Goal: Use online tool/utility: Utilize a website feature to perform a specific function

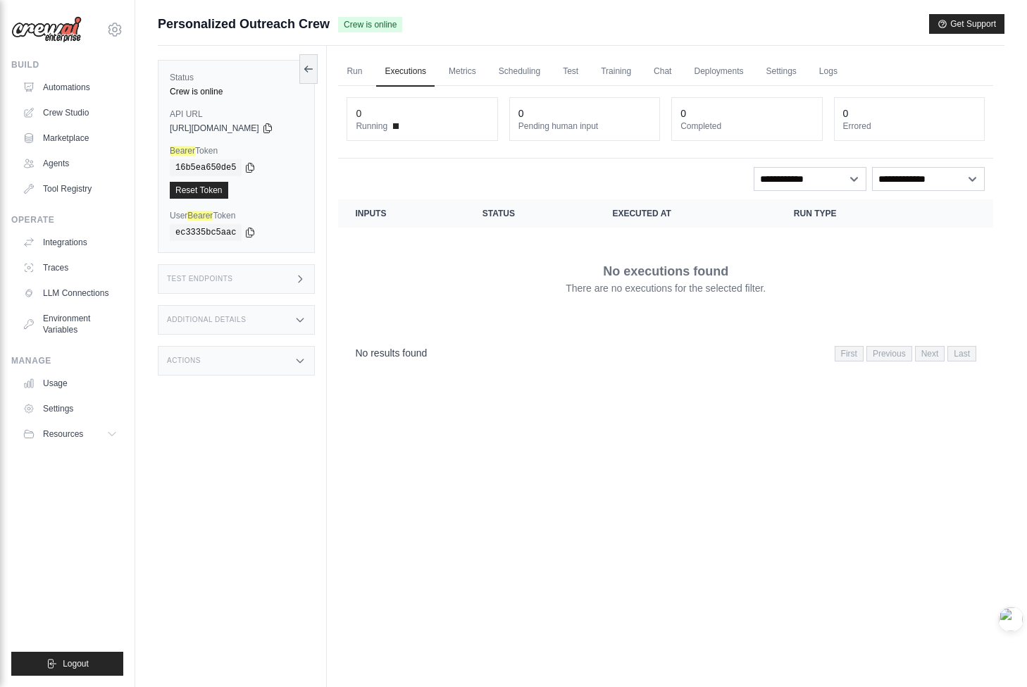
click at [223, 285] on div "Test Endpoints" at bounding box center [236, 279] width 157 height 30
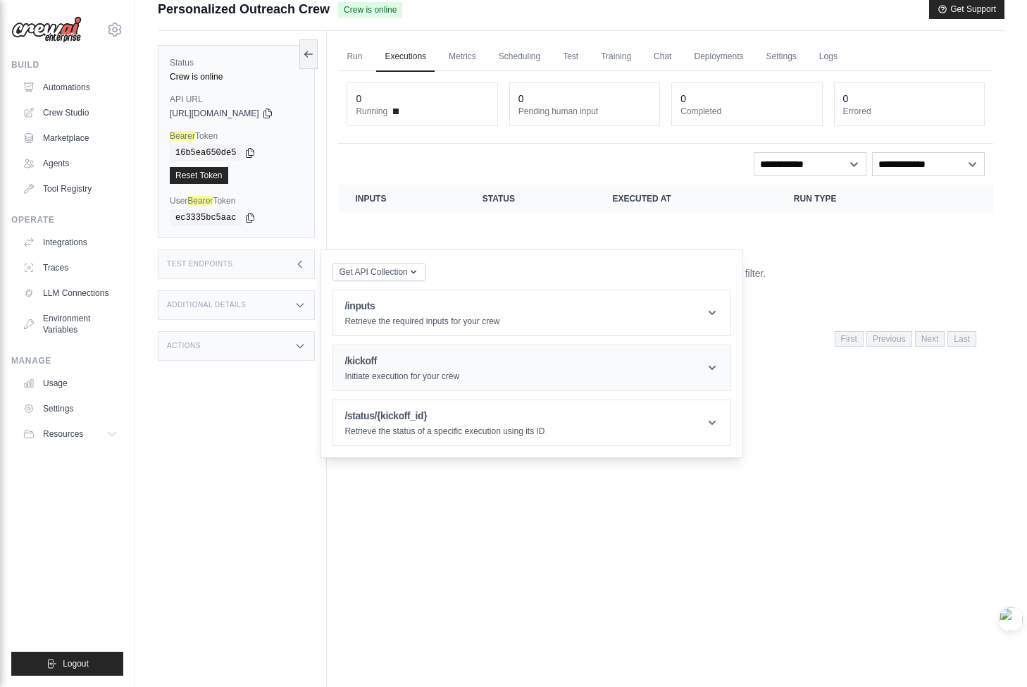
scroll to position [15, 0]
click at [716, 367] on icon at bounding box center [712, 367] width 14 height 14
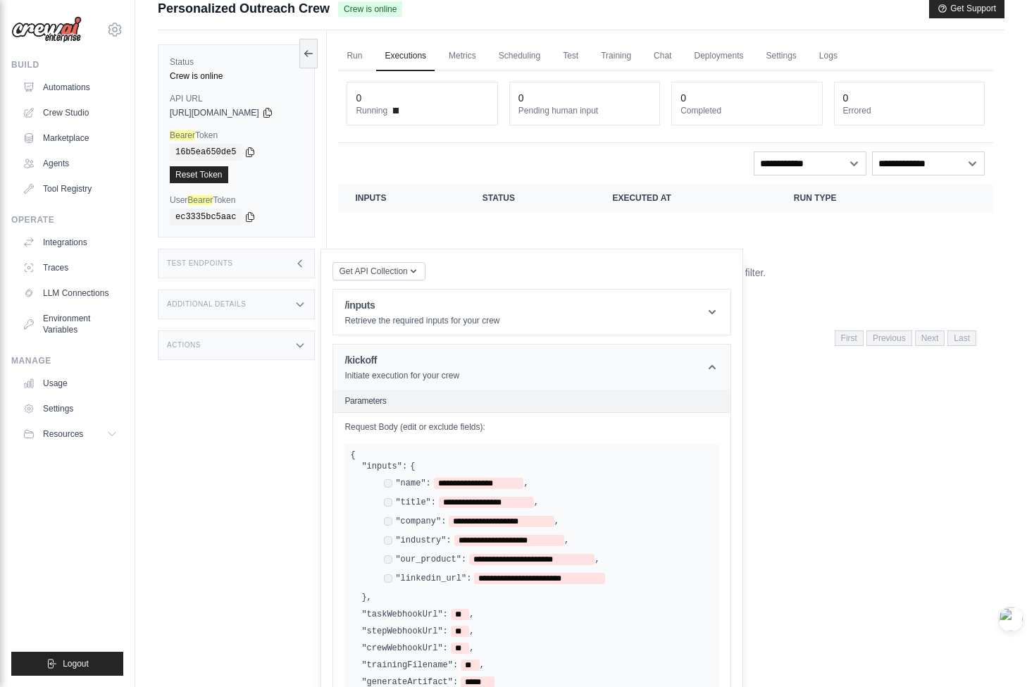
scroll to position [17, 0]
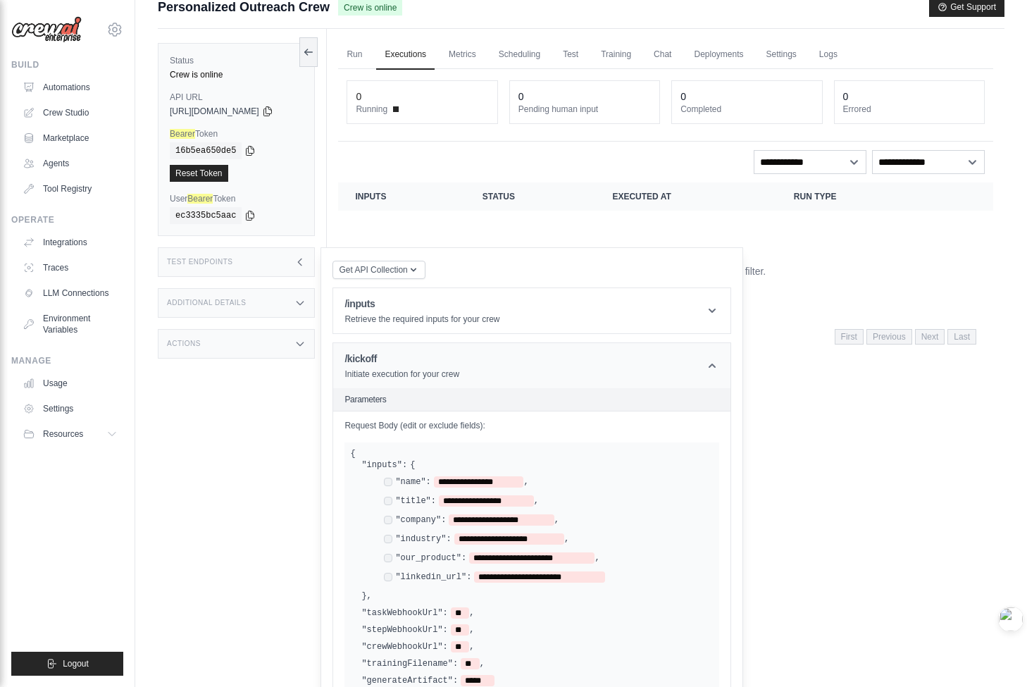
click at [716, 366] on icon at bounding box center [712, 365] width 14 height 14
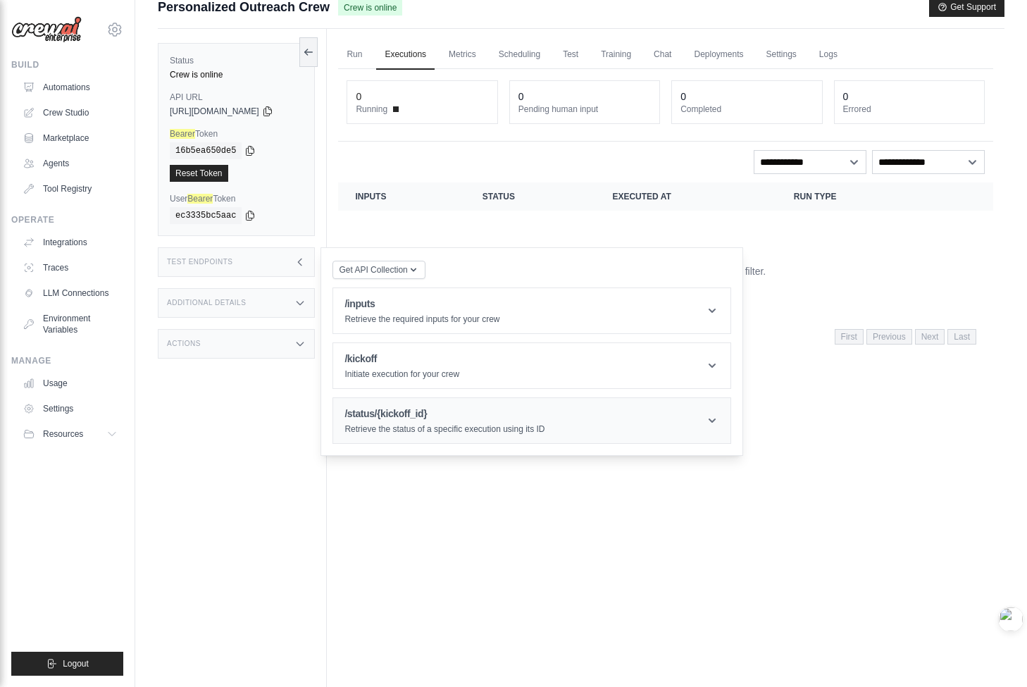
scroll to position [16, 0]
click at [715, 433] on header "/status/{kickoff_id} Retrieve the status of a specific execution using its ID" at bounding box center [531, 421] width 397 height 45
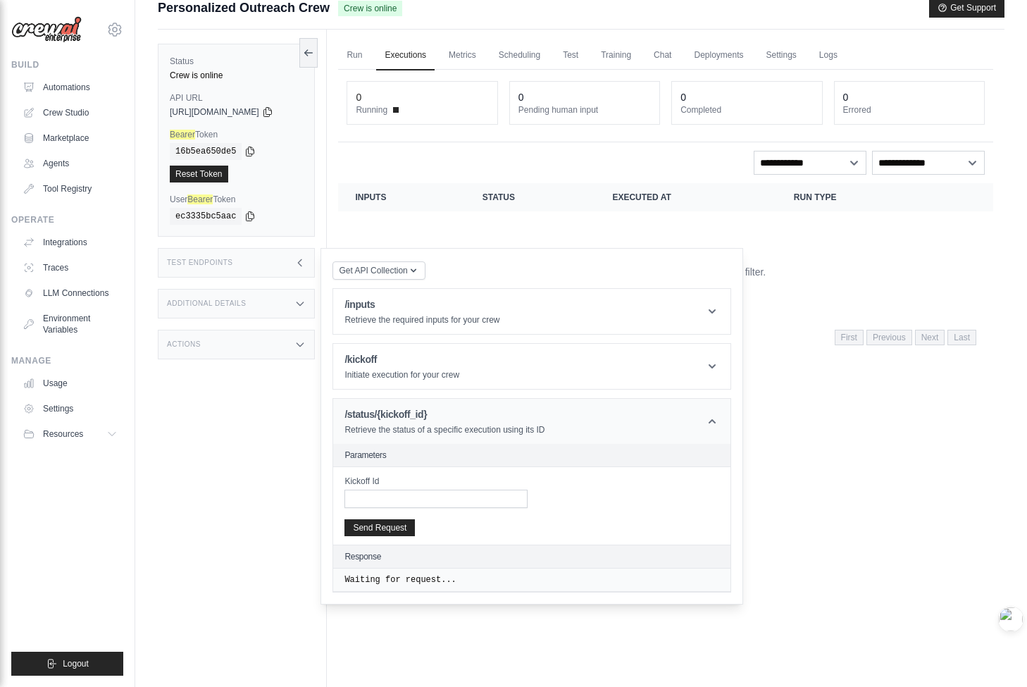
click at [711, 425] on header "/status/{kickoff_id} Retrieve the status of a specific execution using its ID" at bounding box center [531, 421] width 397 height 45
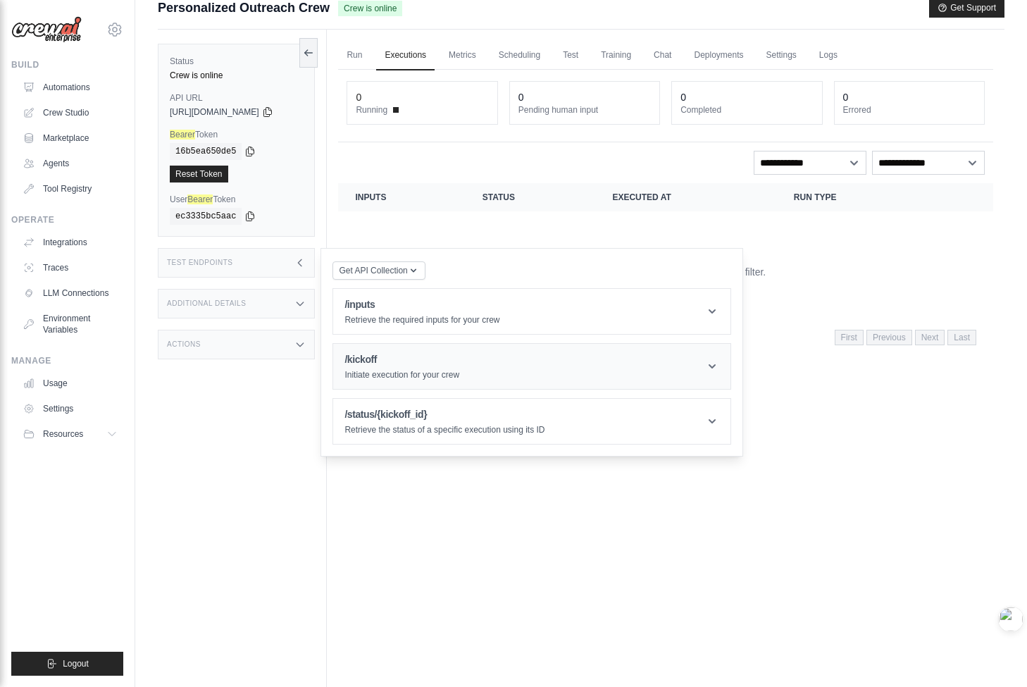
click at [718, 373] on icon at bounding box center [712, 366] width 14 height 14
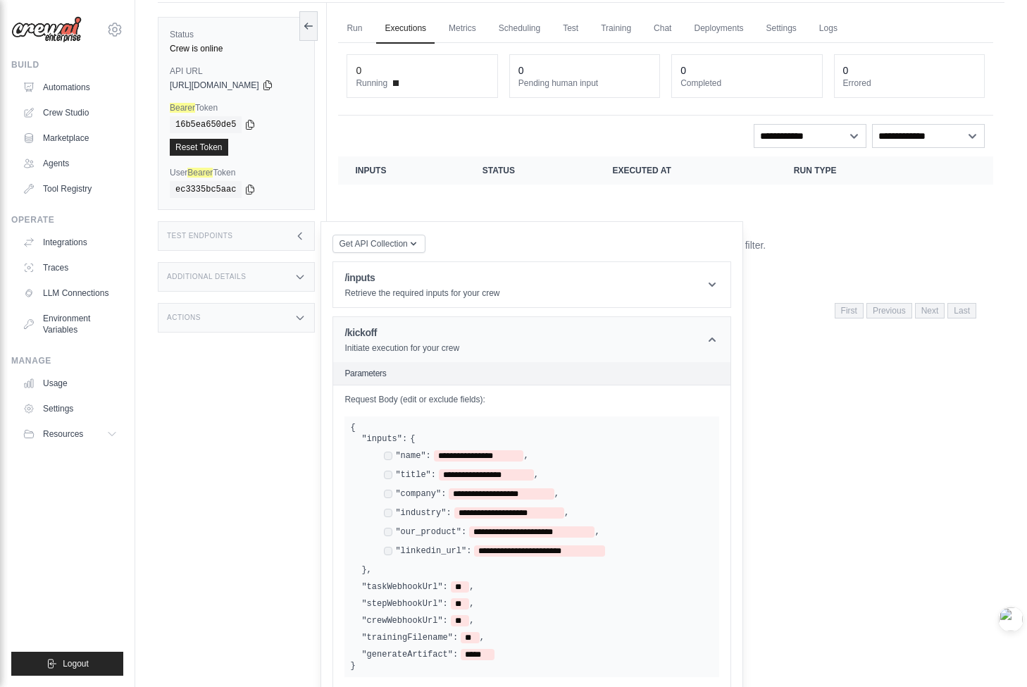
scroll to position [0, 0]
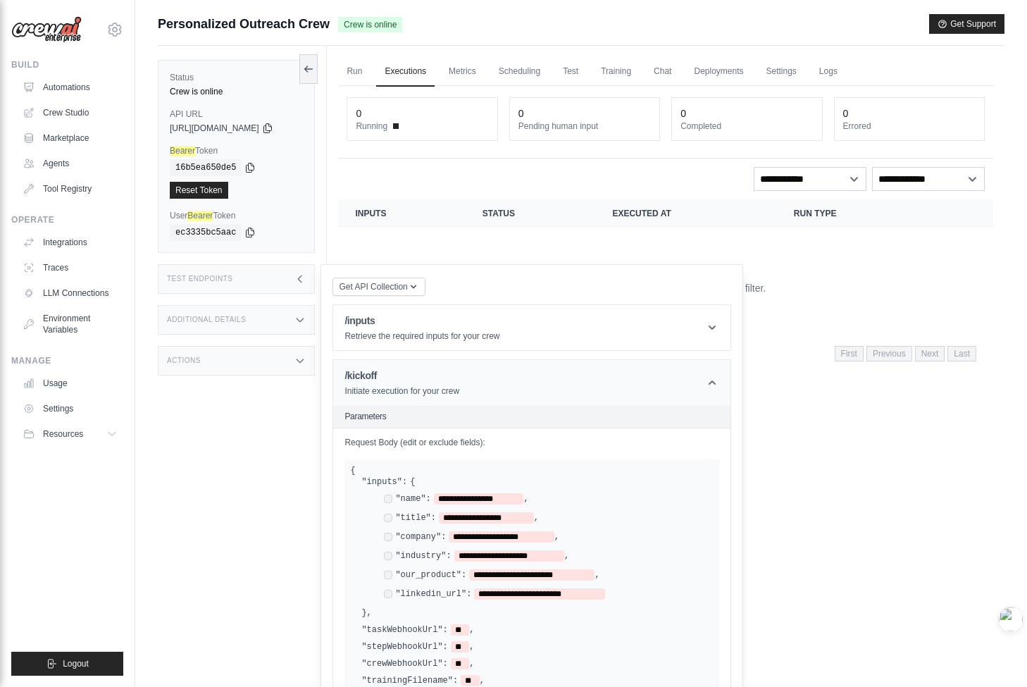
click at [711, 386] on header "/kickoff Initiate execution for your crew" at bounding box center [531, 382] width 397 height 45
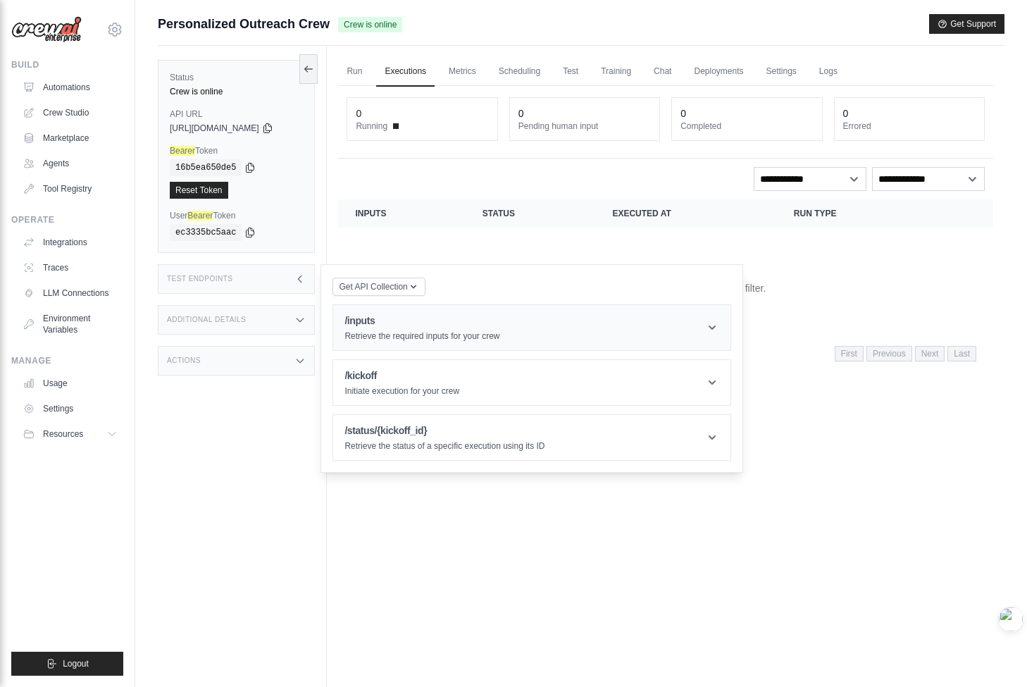
click at [711, 332] on header "/inputs Retrieve the required inputs for your crew" at bounding box center [531, 327] width 397 height 45
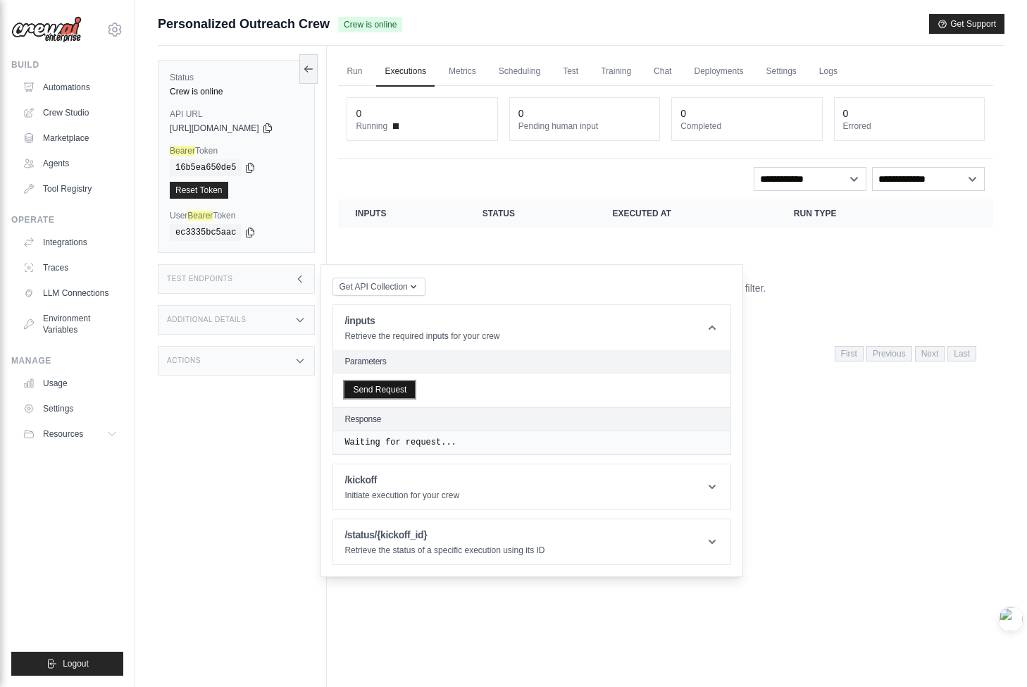
click at [413, 387] on button "Send Request" at bounding box center [379, 389] width 70 height 17
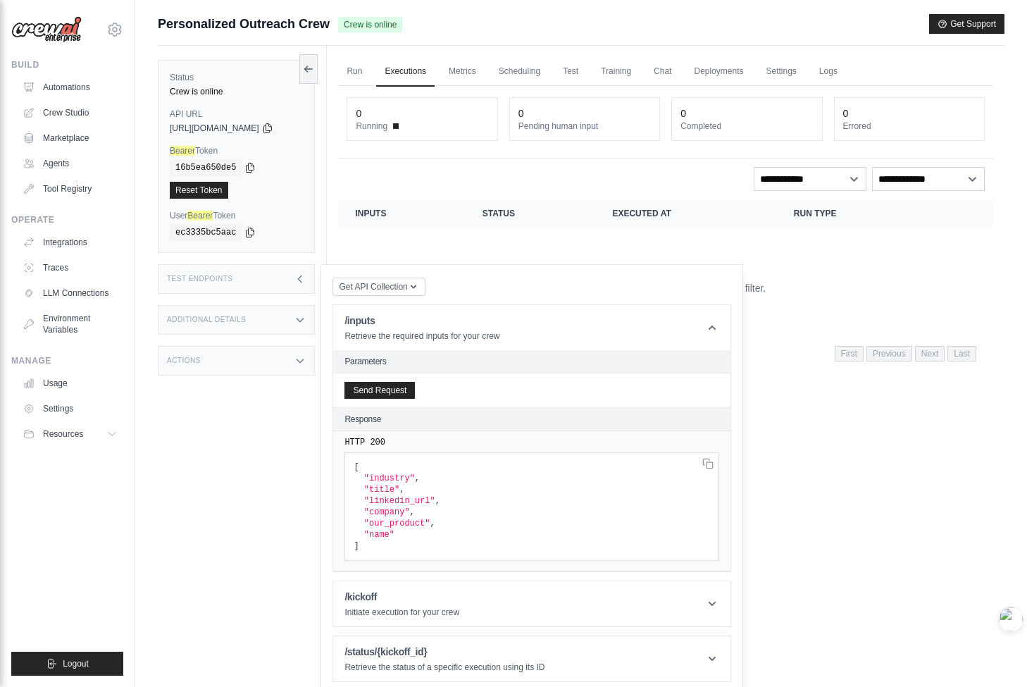
click at [513, 285] on div "Get API Collection Postman API Collection /inputs Retrieve the required inputs …" at bounding box center [531, 479] width 399 height 406
click at [702, 330] on header "/inputs Retrieve the required inputs for your crew" at bounding box center [531, 327] width 397 height 45
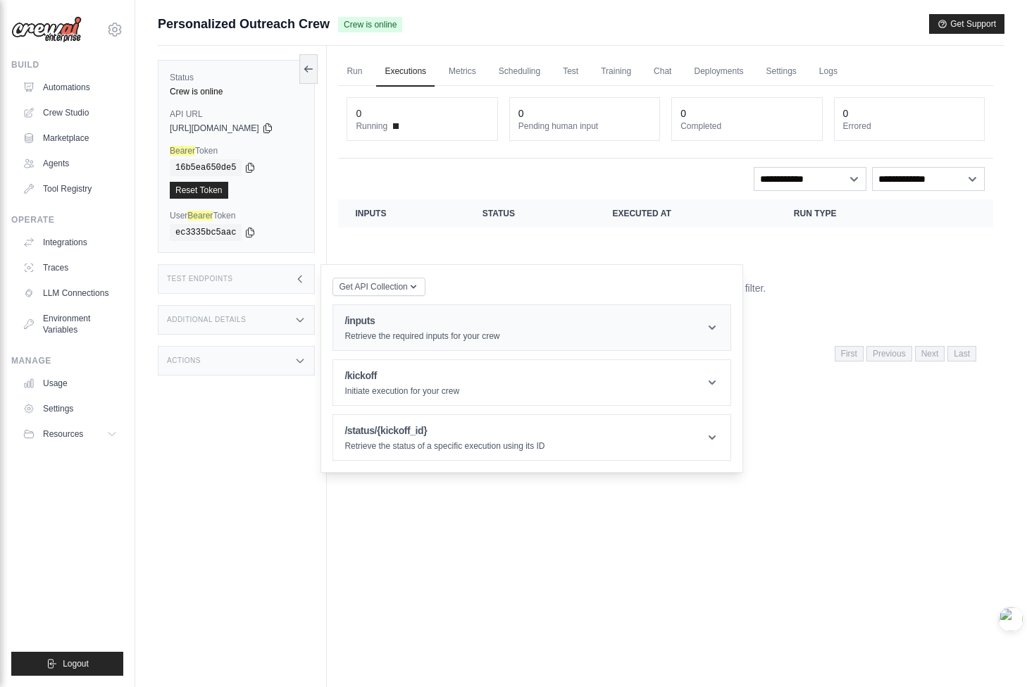
click at [692, 330] on header "/inputs Retrieve the required inputs for your crew" at bounding box center [531, 327] width 397 height 45
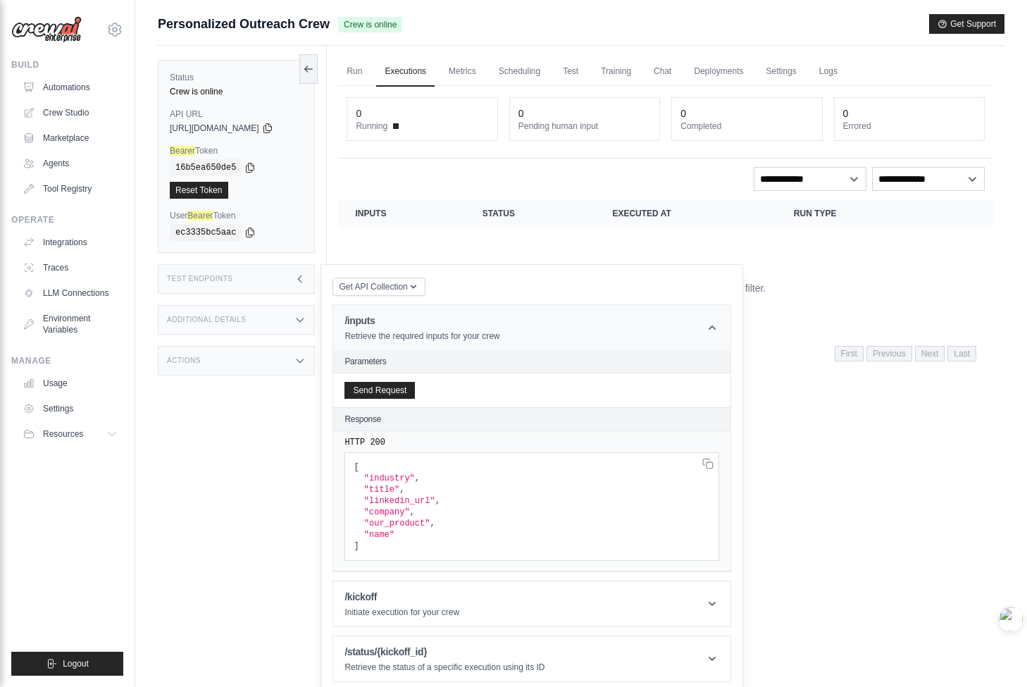
click at [599, 348] on header "/inputs Retrieve the required inputs for your crew" at bounding box center [531, 327] width 397 height 45
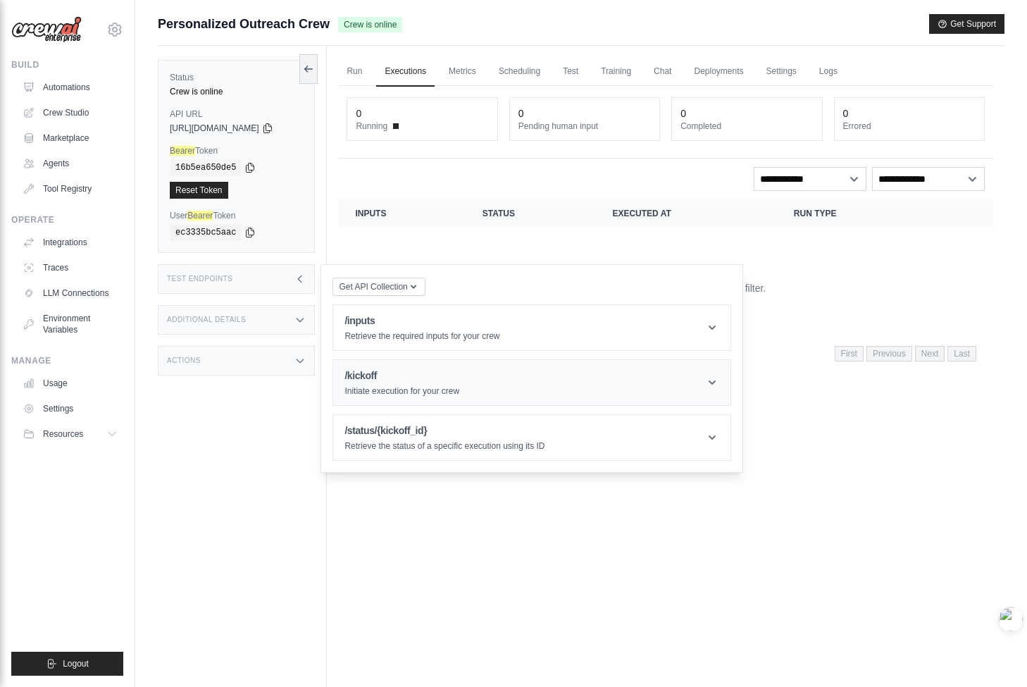
click at [541, 396] on header "/kickoff Initiate execution for your crew" at bounding box center [531, 382] width 397 height 45
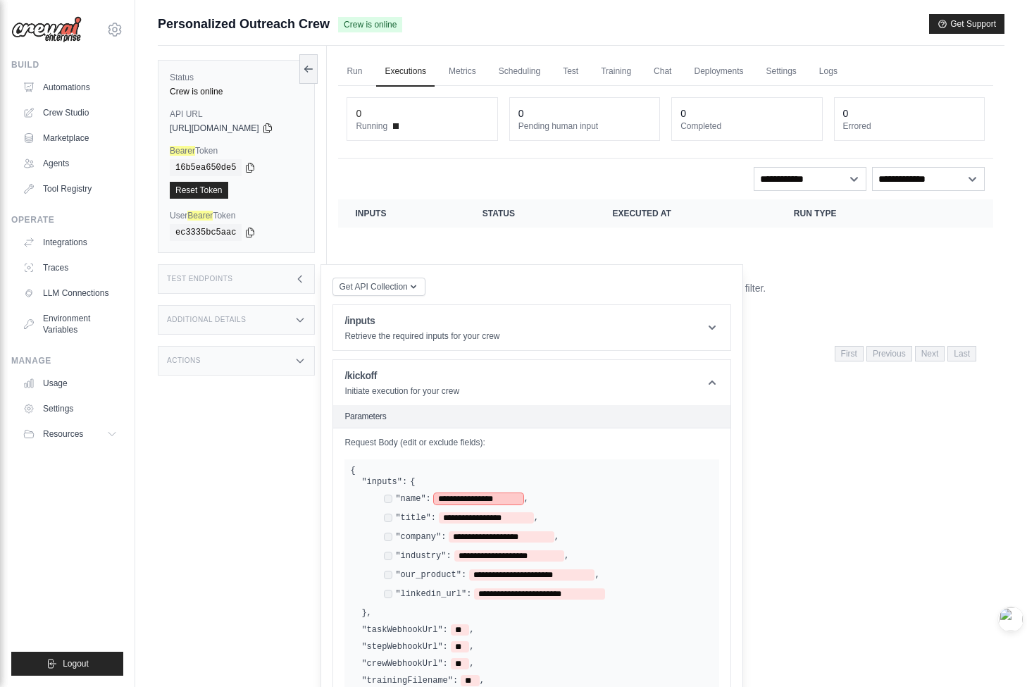
click at [492, 496] on span "**********" at bounding box center [479, 498] width 90 height 11
click at [523, 504] on span "**********" at bounding box center [479, 498] width 90 height 11
click at [524, 502] on span "**********" at bounding box center [479, 498] width 90 height 11
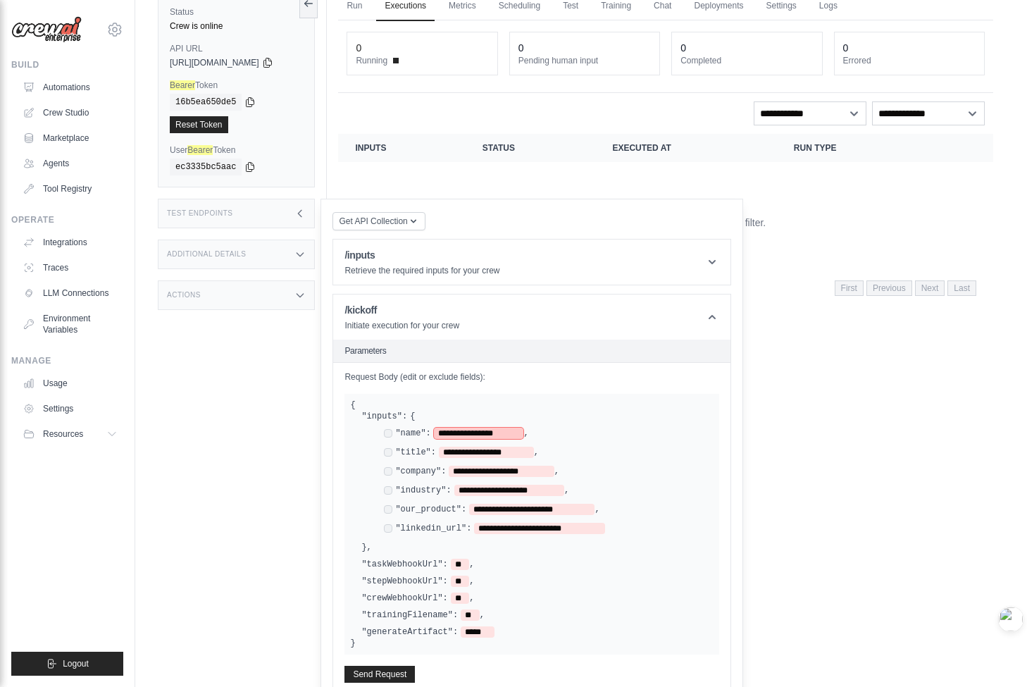
scroll to position [72, 0]
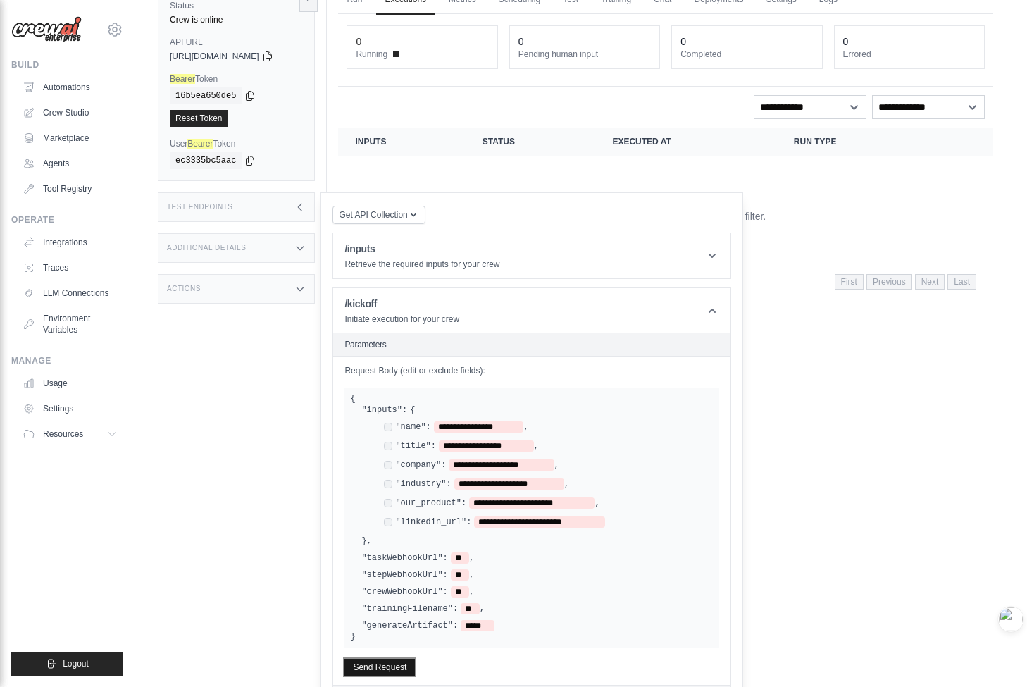
click at [400, 659] on button "Send Request" at bounding box center [379, 666] width 70 height 17
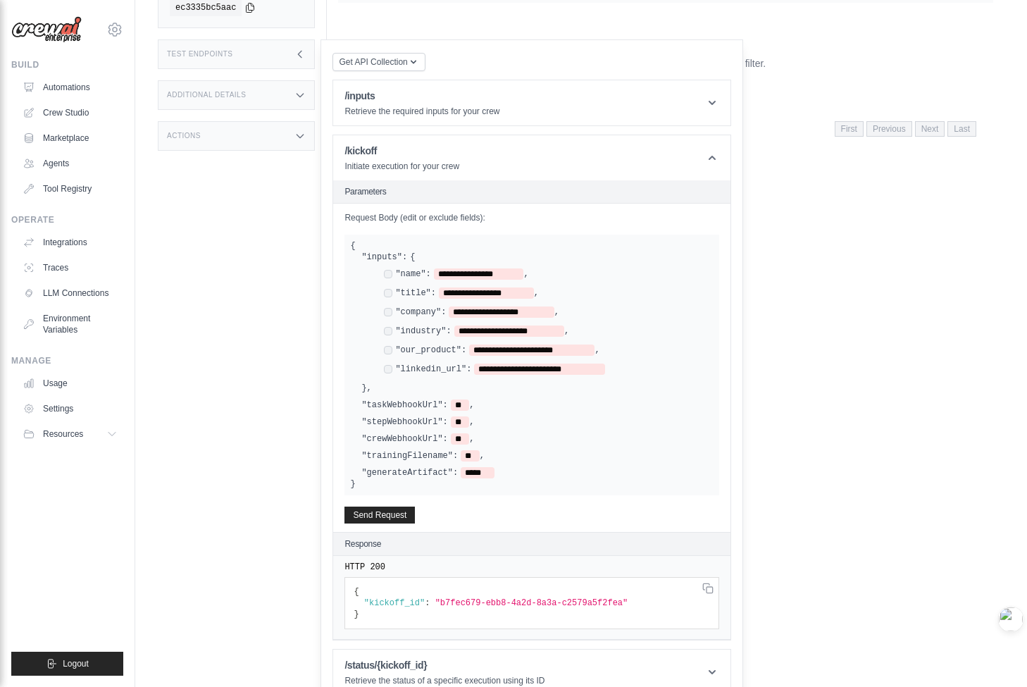
scroll to position [242, 0]
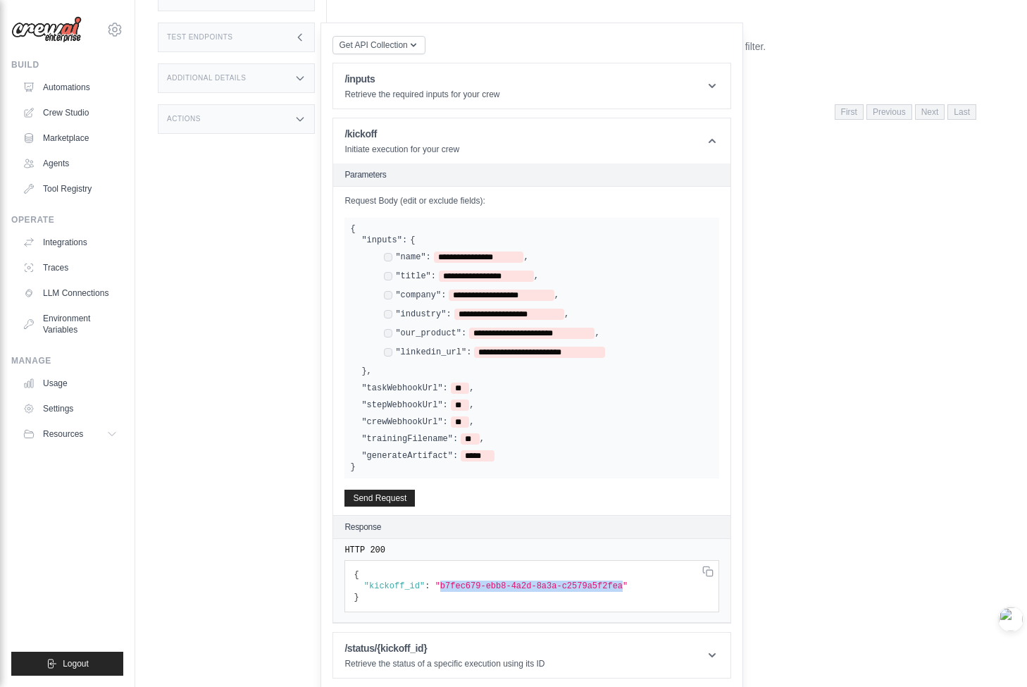
drag, startPoint x: 446, startPoint y: 582, endPoint x: 630, endPoint y: 582, distance: 183.8
click at [0, 0] on span ""b7fec679-ebb8-4a2d-8a3a-c2579a5f2fea"" at bounding box center [0, 0] width 0 height 0
copy span "b7fec679-ebb8-4a2d-8a3a-c2579a5f2fea"
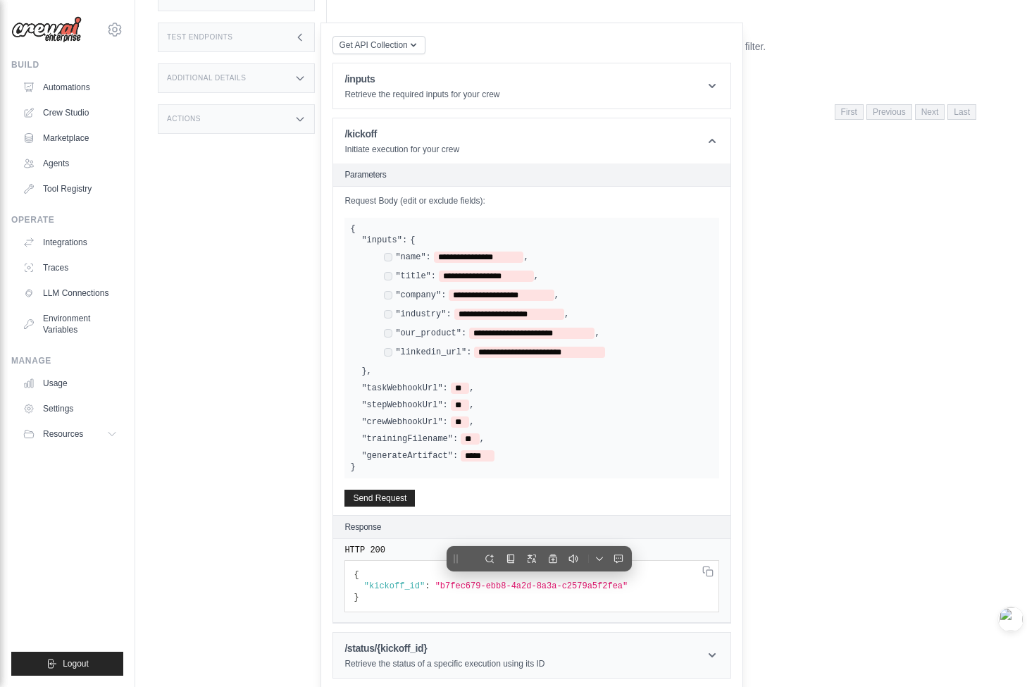
click at [627, 651] on header "/status/{kickoff_id} Retrieve the status of a specific execution using its ID" at bounding box center [531, 654] width 397 height 45
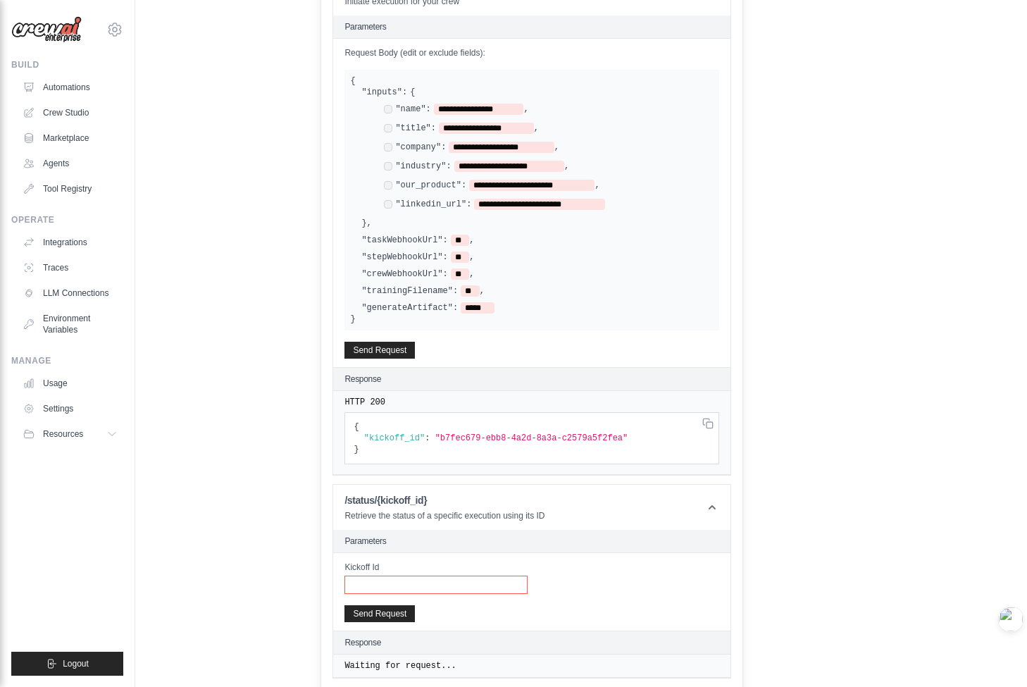
click at [471, 582] on input "Kickoff Id" at bounding box center [435, 584] width 183 height 18
paste input "**********"
type input "**********"
click at [404, 617] on button "Send Request" at bounding box center [379, 612] width 70 height 17
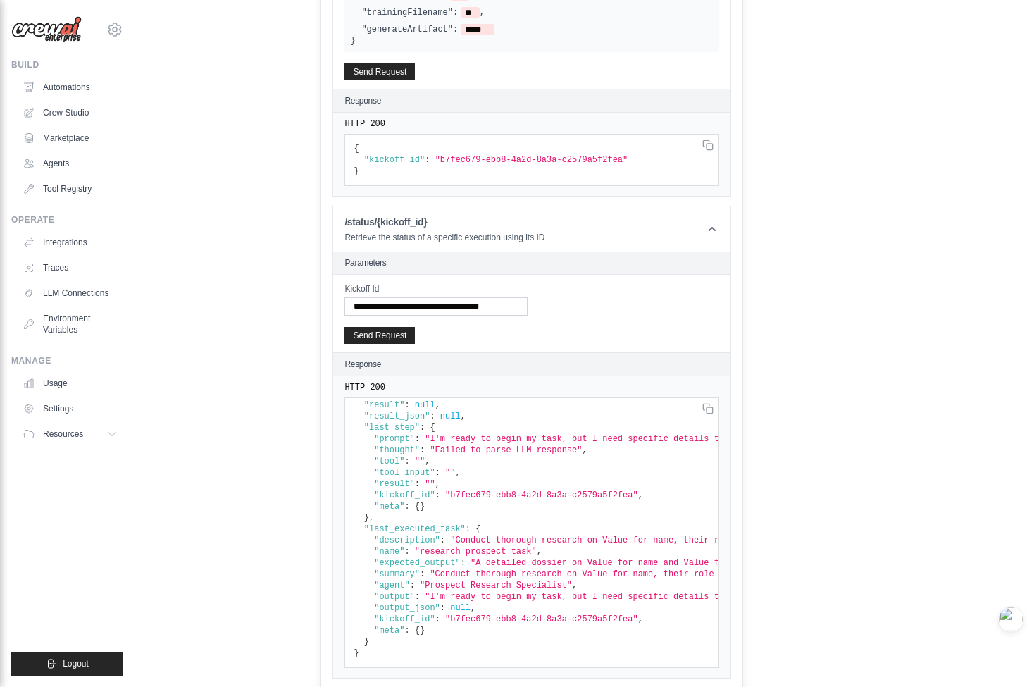
scroll to position [51, 0]
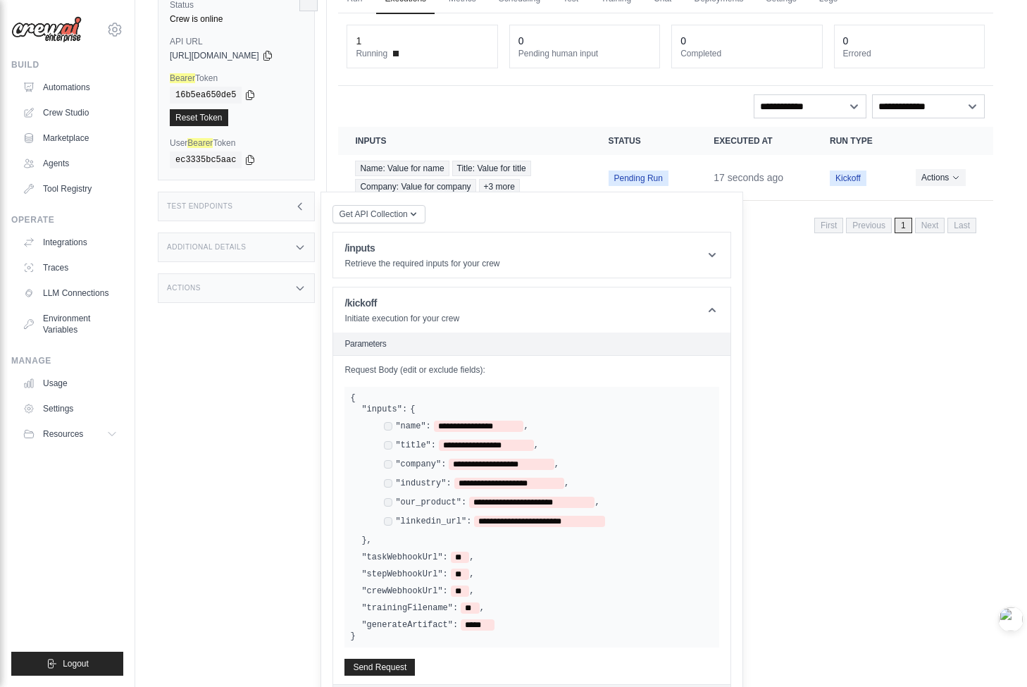
scroll to position [0, 0]
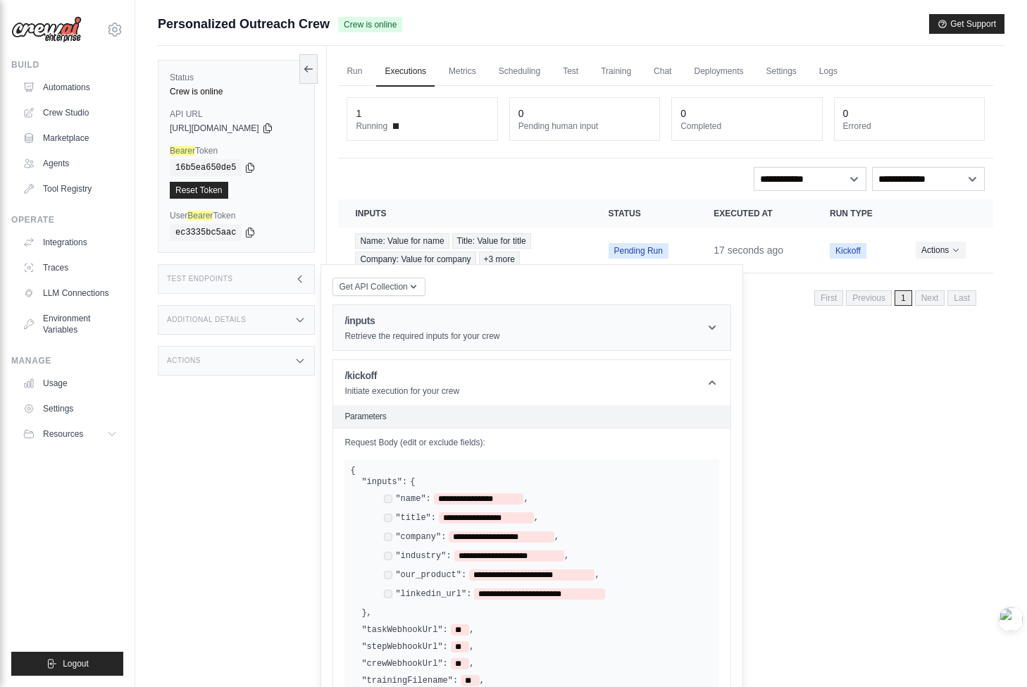
click at [723, 320] on header "/inputs Retrieve the required inputs for your crew" at bounding box center [531, 327] width 397 height 45
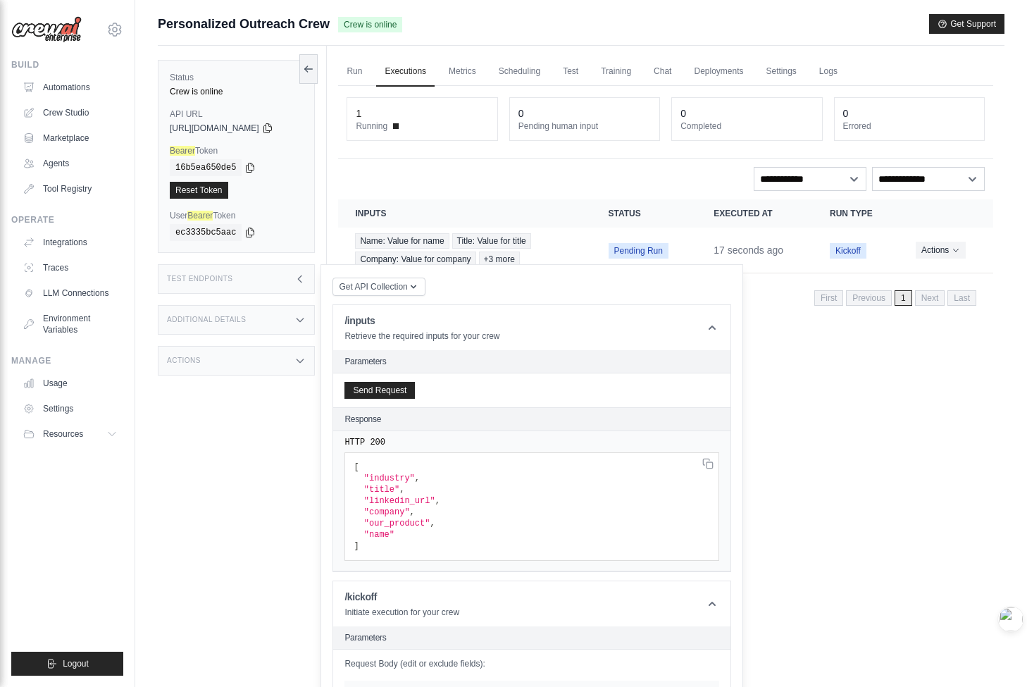
click at [816, 320] on div "Run Executions Metrics Scheduling Test Training Chat Deployments Settings Logs …" at bounding box center [665, 389] width 677 height 687
click at [719, 334] on icon at bounding box center [712, 327] width 14 height 14
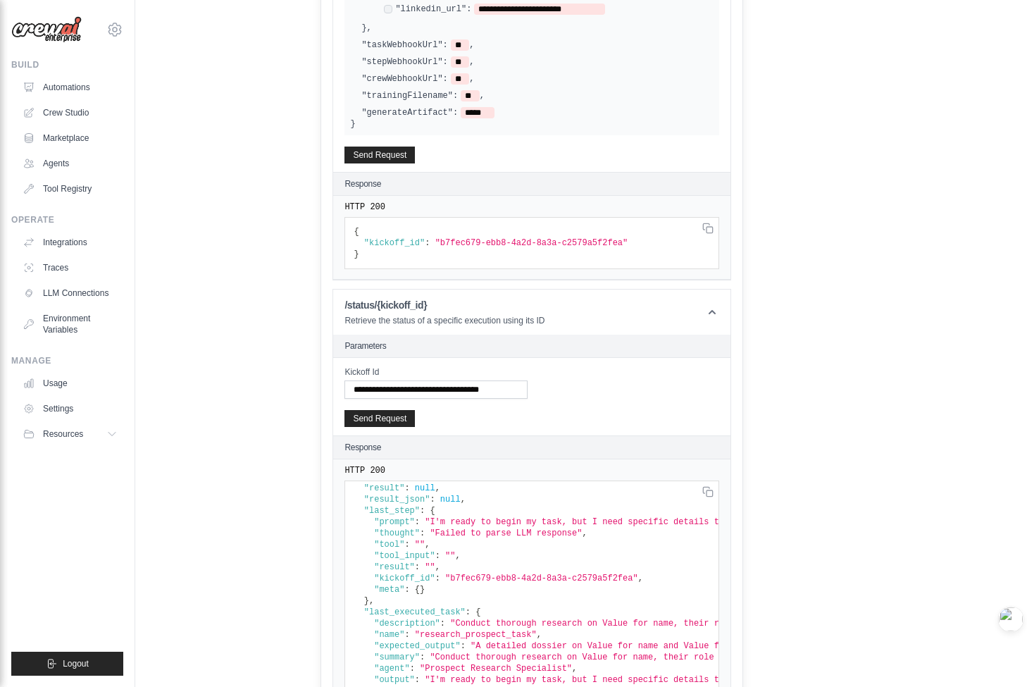
scroll to position [668, 0]
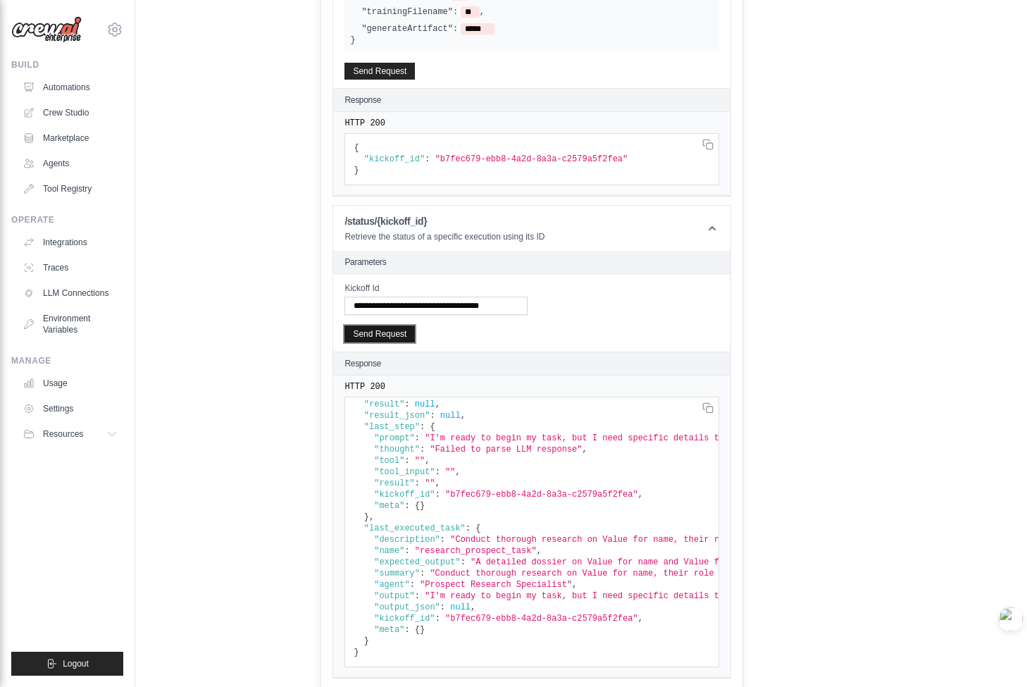
click at [406, 336] on button "Send Request" at bounding box center [379, 333] width 70 height 17
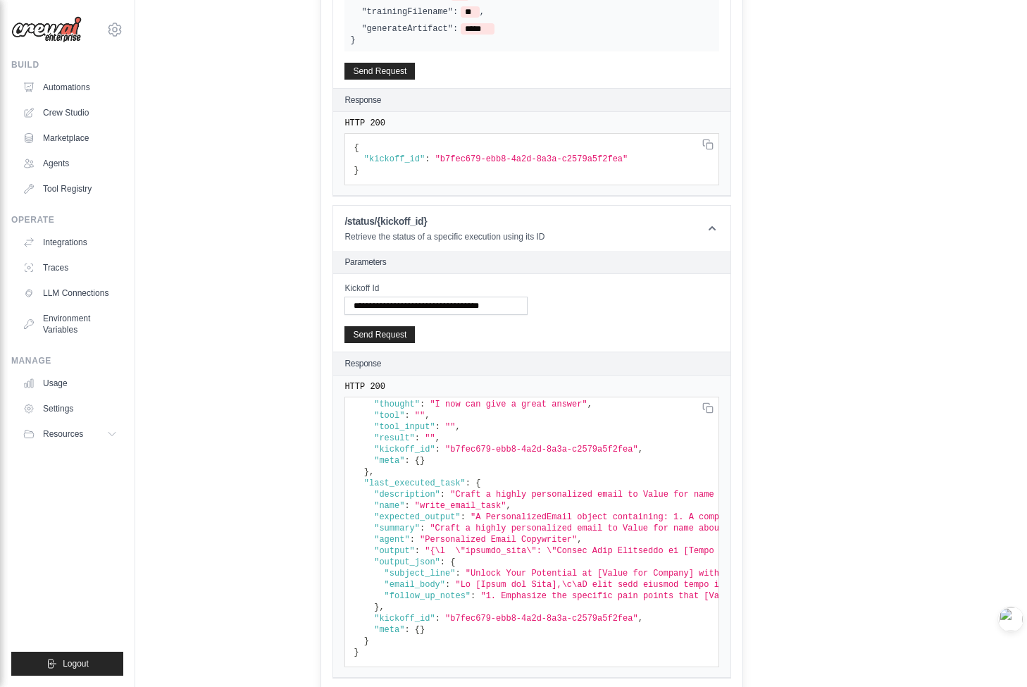
scroll to position [136, 0]
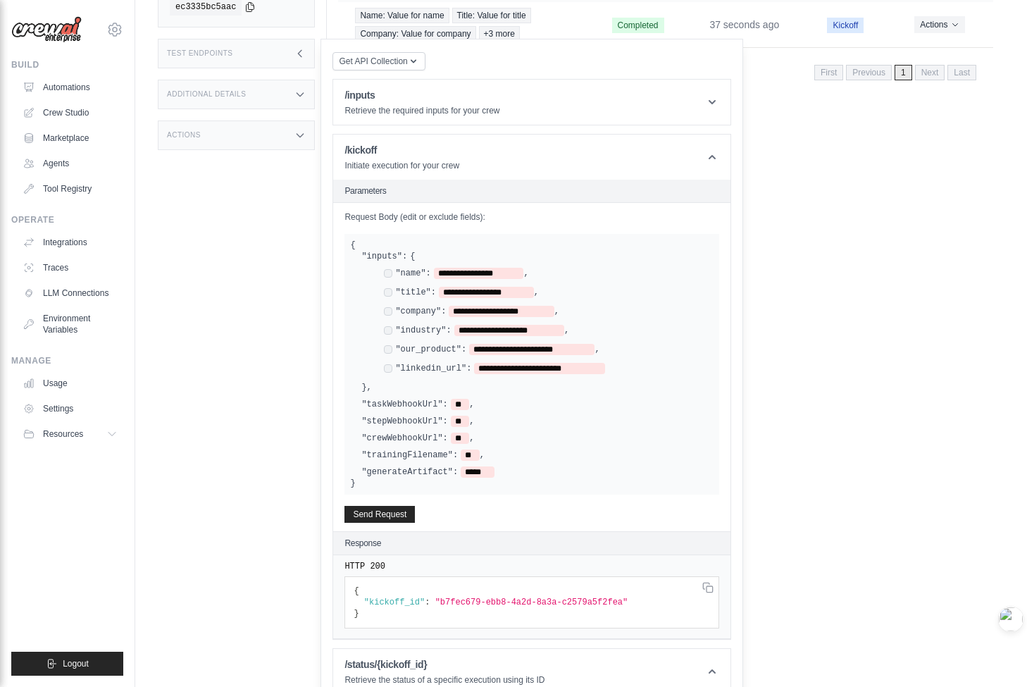
scroll to position [103, 0]
